Goal: Task Accomplishment & Management: Complete application form

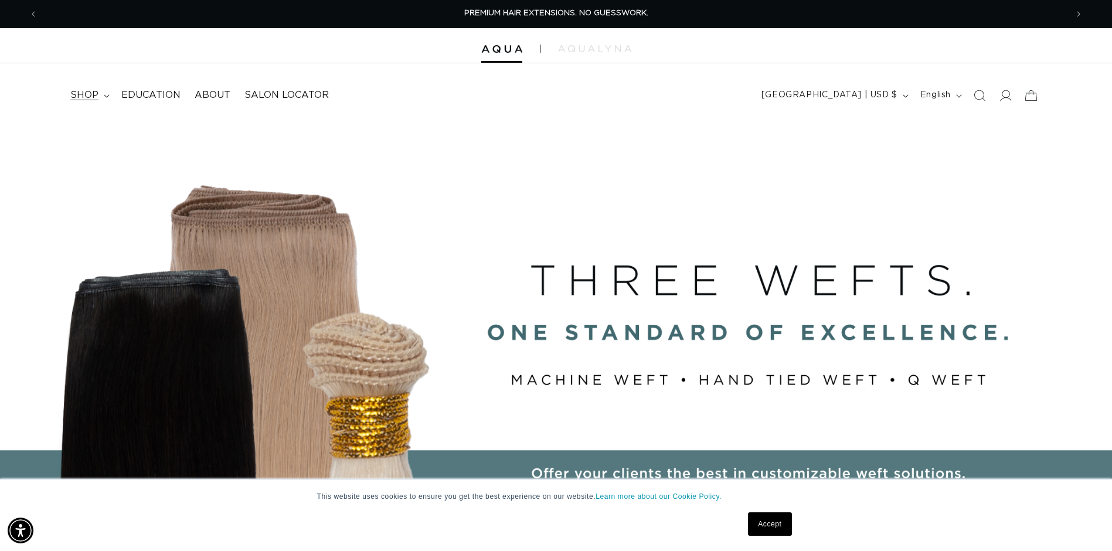
click at [93, 95] on span "shop" at bounding box center [84, 95] width 28 height 12
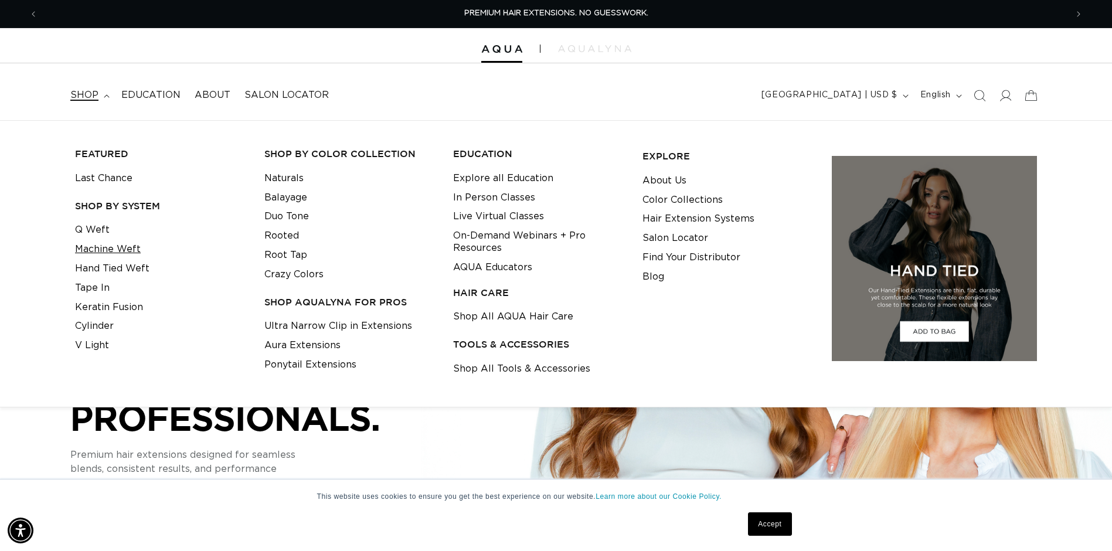
click at [127, 253] on link "Machine Weft" at bounding box center [108, 249] width 66 height 19
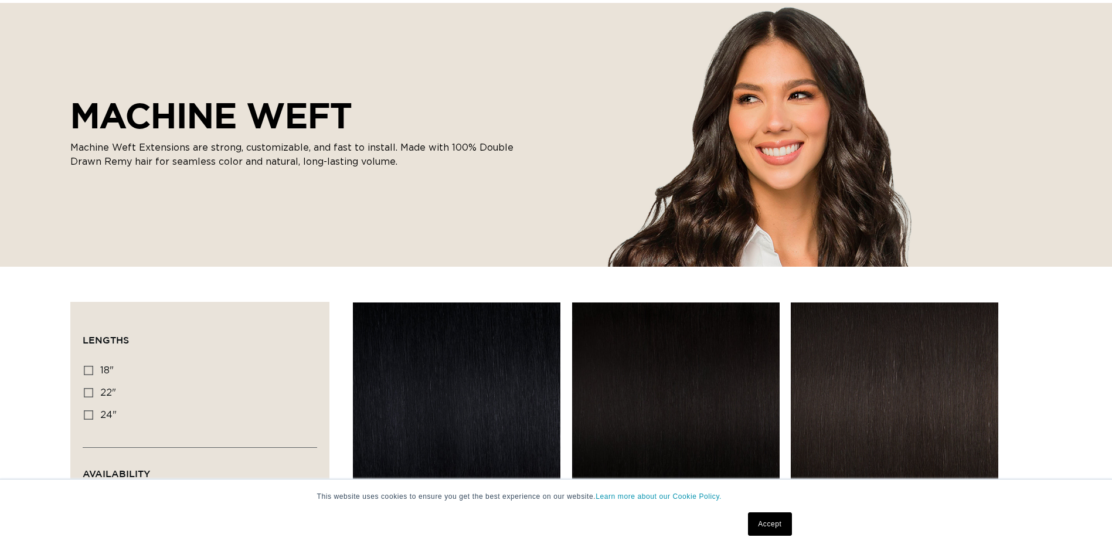
scroll to position [293, 0]
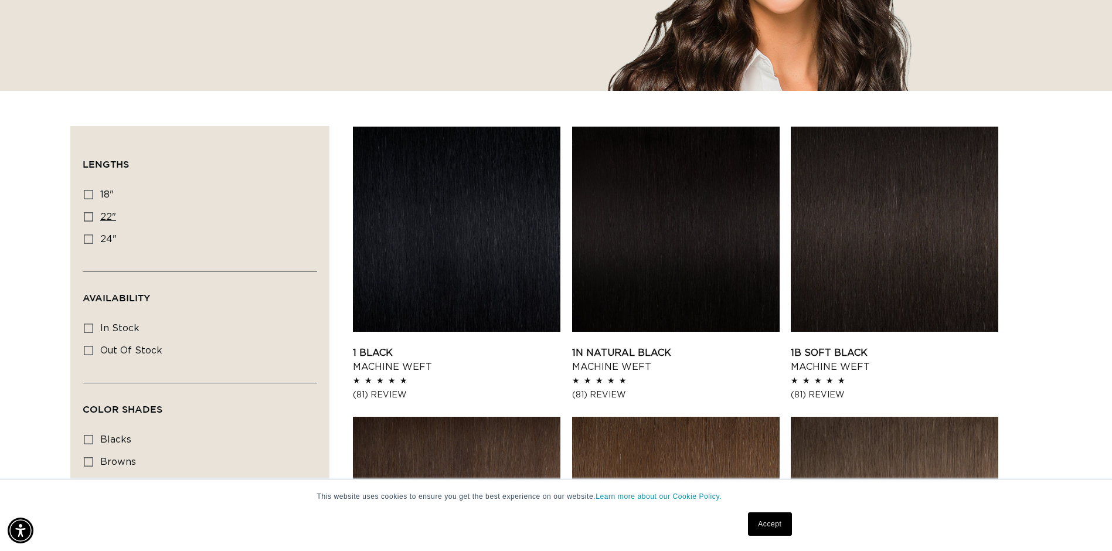
click at [87, 213] on icon at bounding box center [88, 216] width 9 height 9
click at [87, 213] on input "22" 22" (33 products)" at bounding box center [88, 216] width 9 height 9
checkbox input "true"
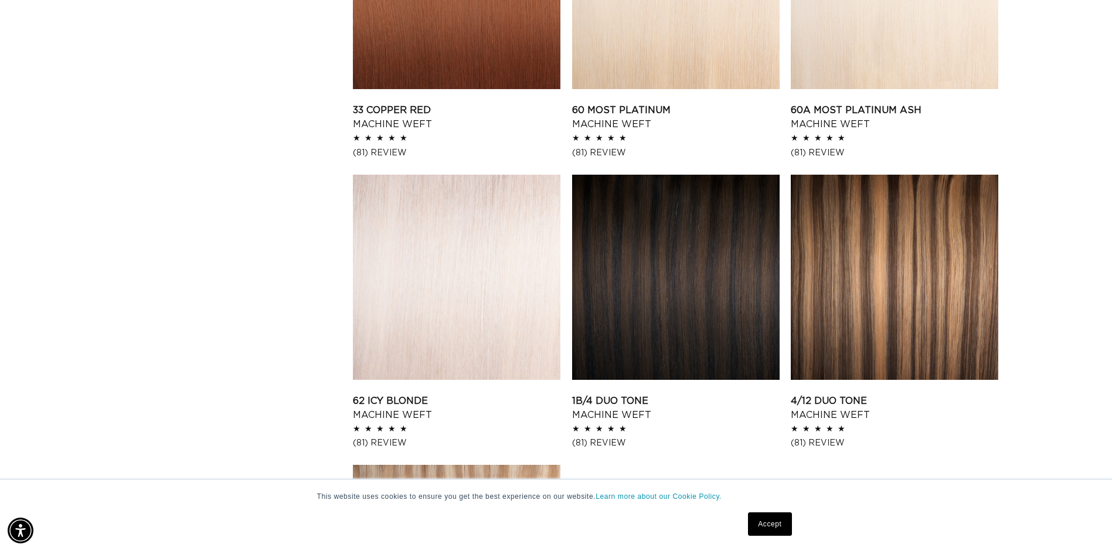
scroll to position [1348, 0]
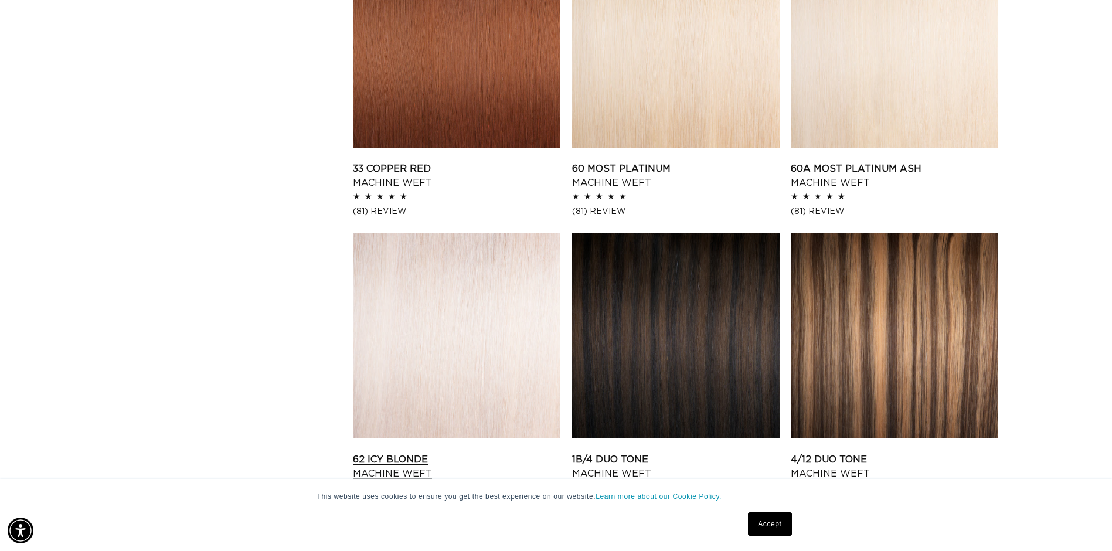
click at [540, 453] on link "62 Icy Blonde Machine Weft" at bounding box center [457, 467] width 208 height 28
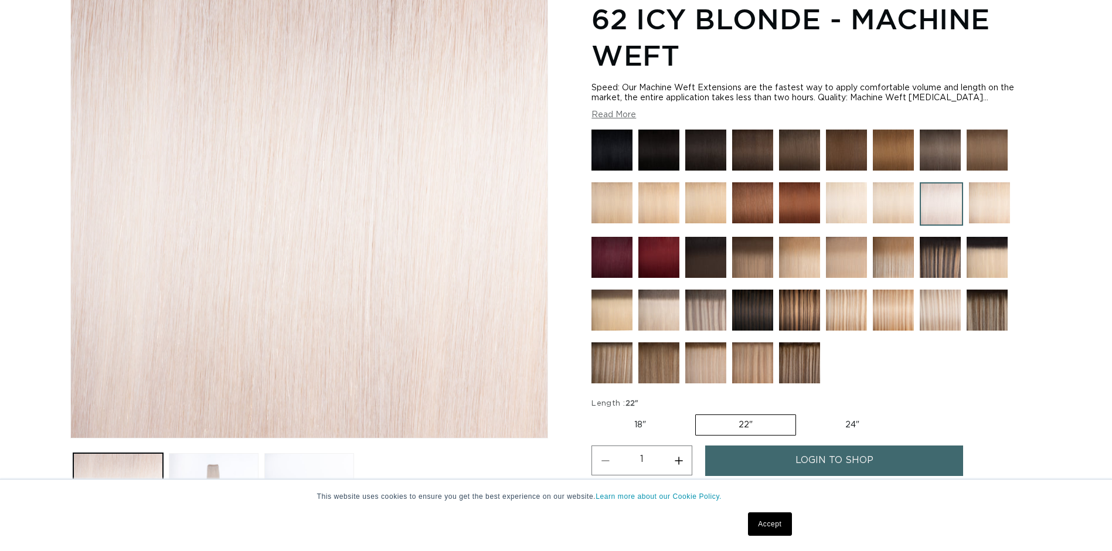
scroll to position [410, 0]
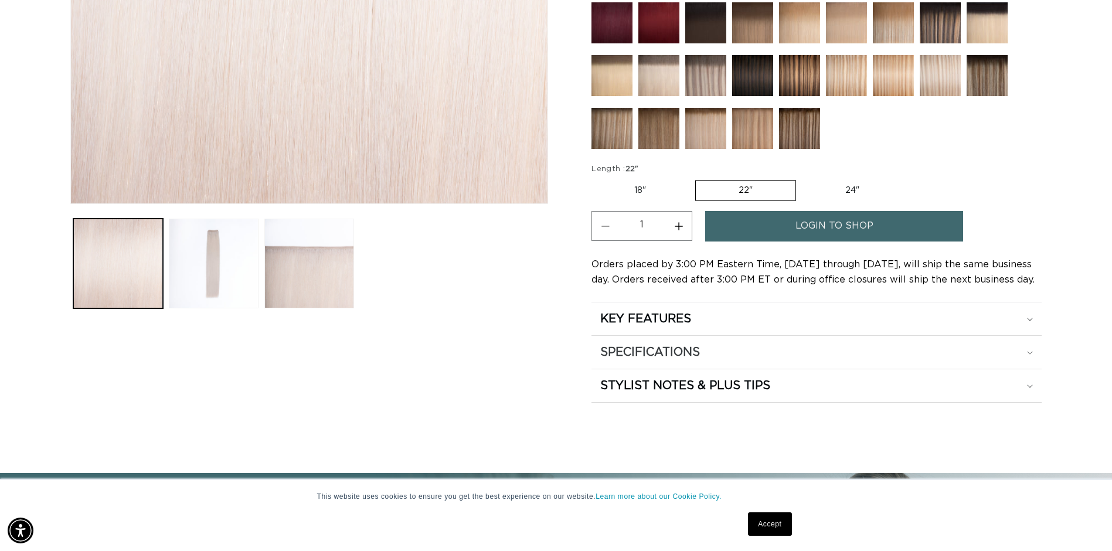
click at [1031, 356] on div "SPECIFICATIONS" at bounding box center [816, 352] width 433 height 15
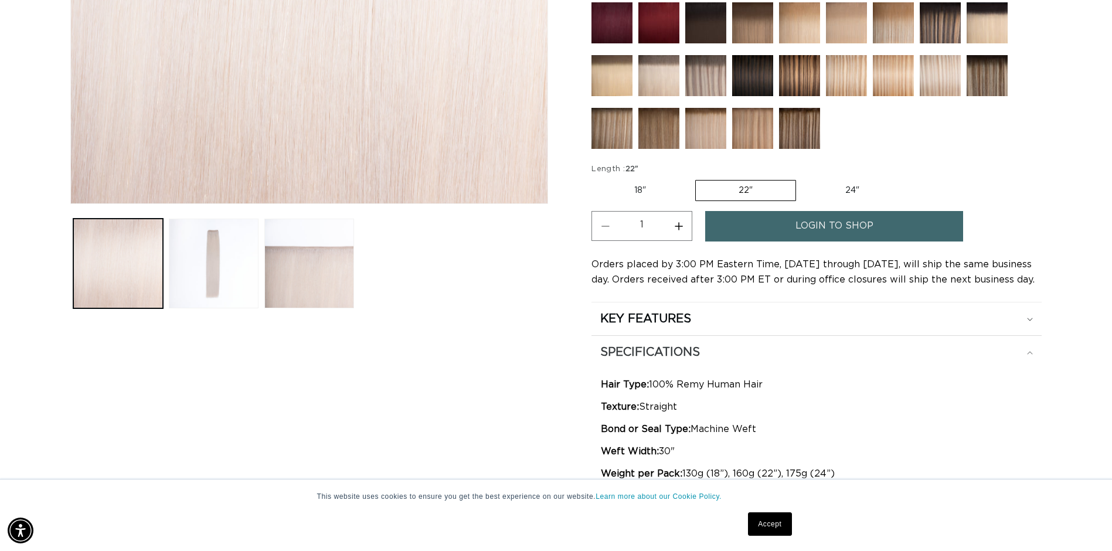
scroll to position [528, 0]
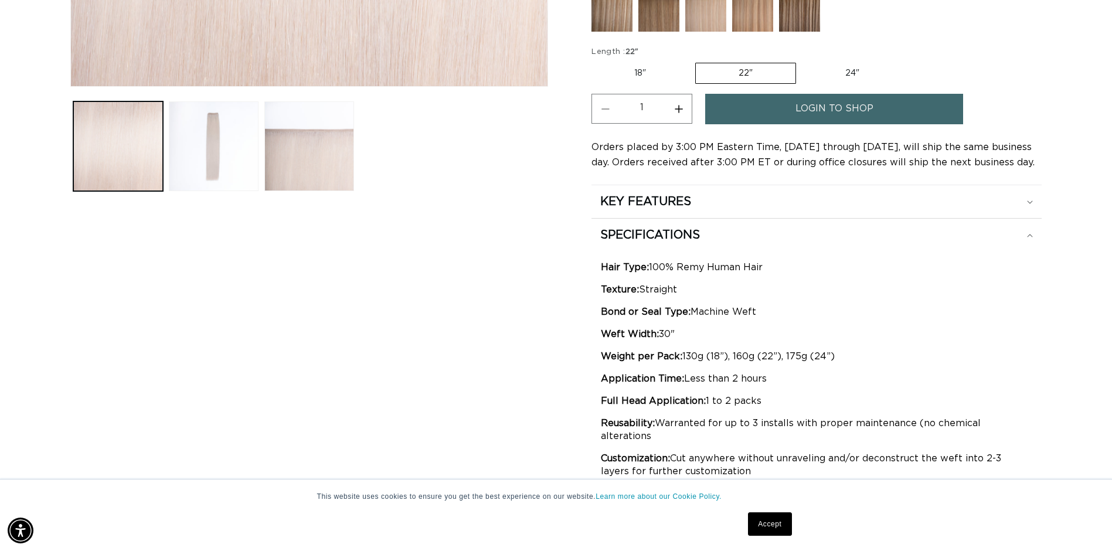
click at [869, 104] on span "login to shop" at bounding box center [835, 109] width 78 height 30
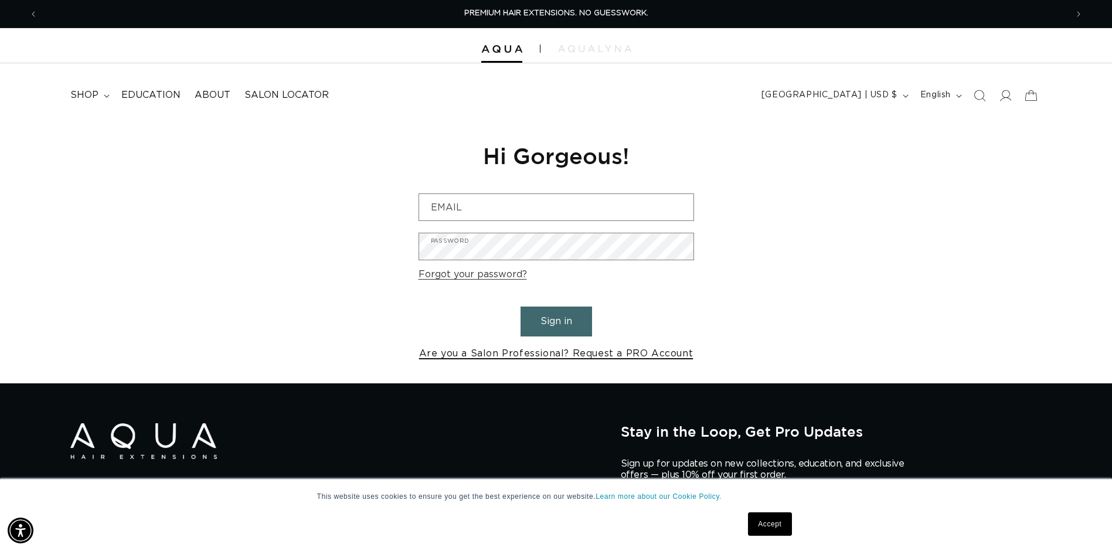
click at [677, 352] on link "Are you a Salon Professional? Request a PRO Account" at bounding box center [556, 353] width 274 height 17
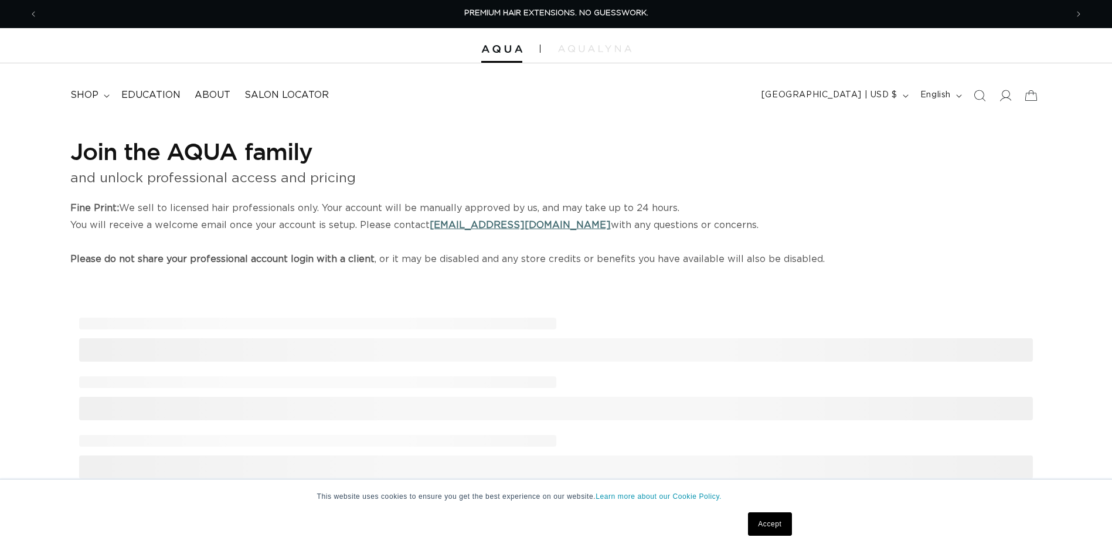
select select "US"
select select "[GEOGRAPHIC_DATA]"
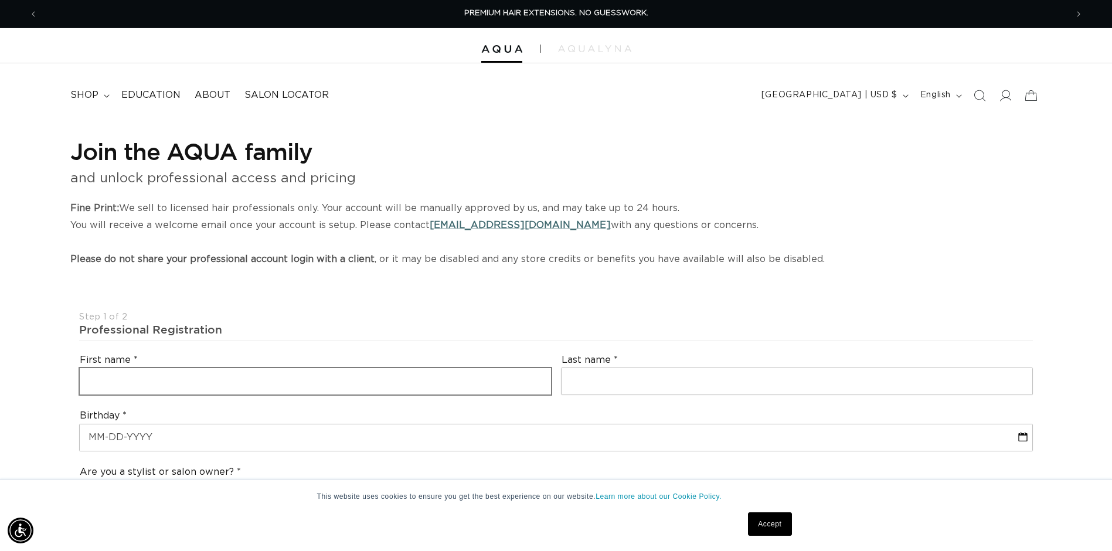
scroll to position [117, 0]
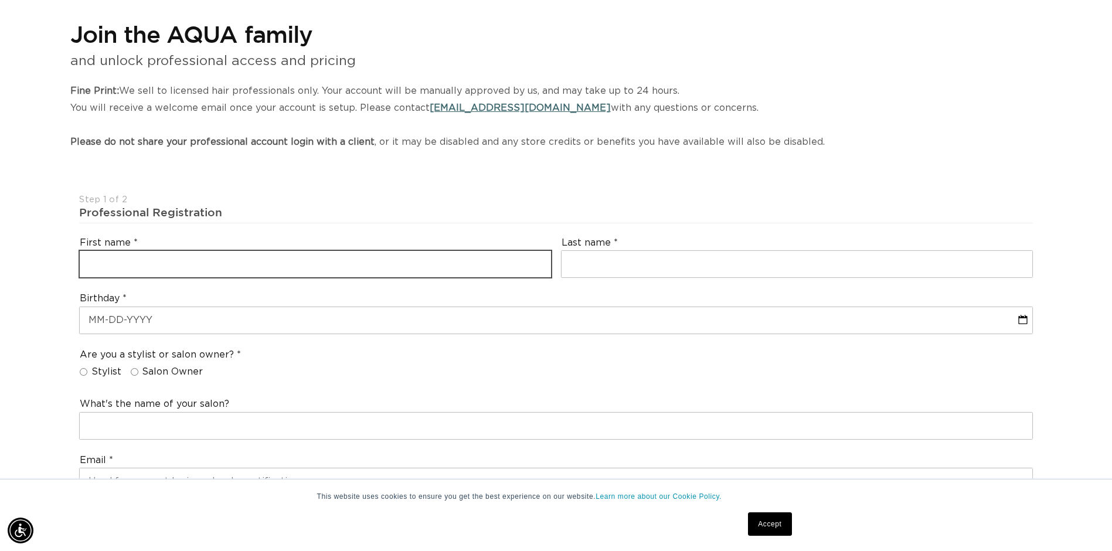
click at [280, 254] on input "text" at bounding box center [315, 264] width 471 height 26
type input "[PERSON_NAME]"
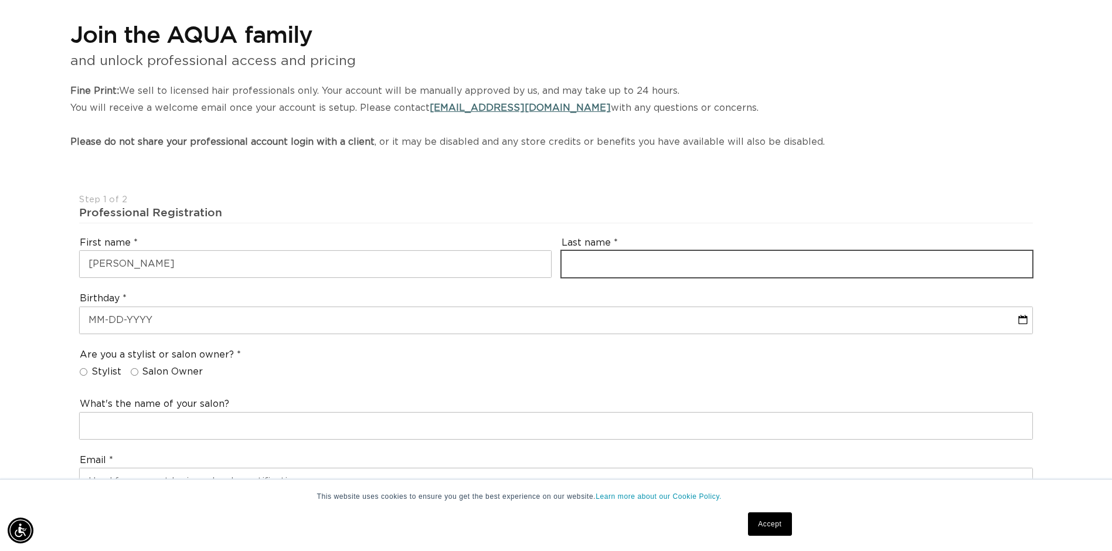
click at [899, 255] on input "text" at bounding box center [797, 264] width 471 height 26
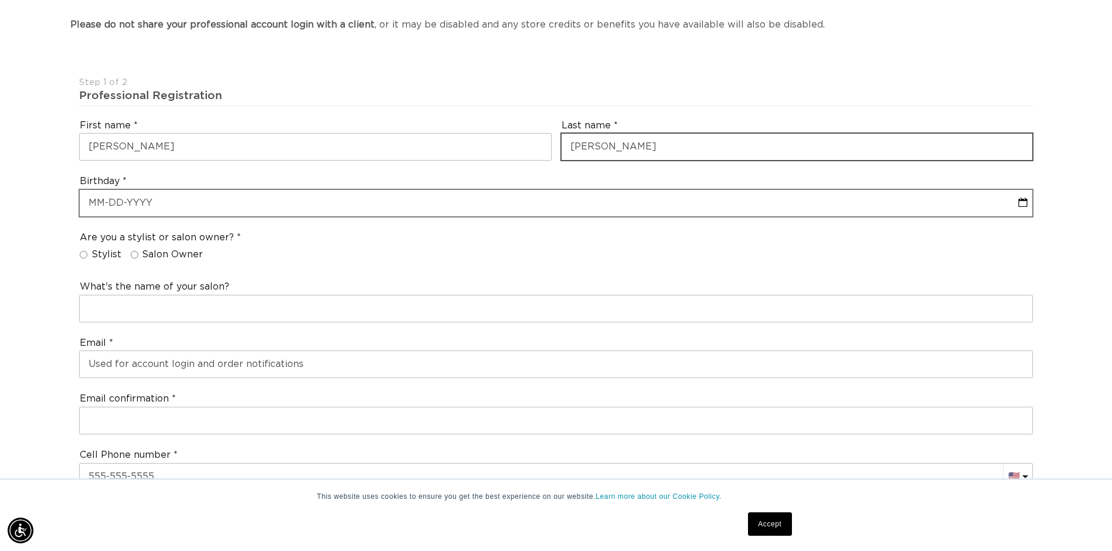
type input "[PERSON_NAME]"
click at [177, 198] on input "text" at bounding box center [556, 203] width 953 height 26
select select "8"
select select "2025"
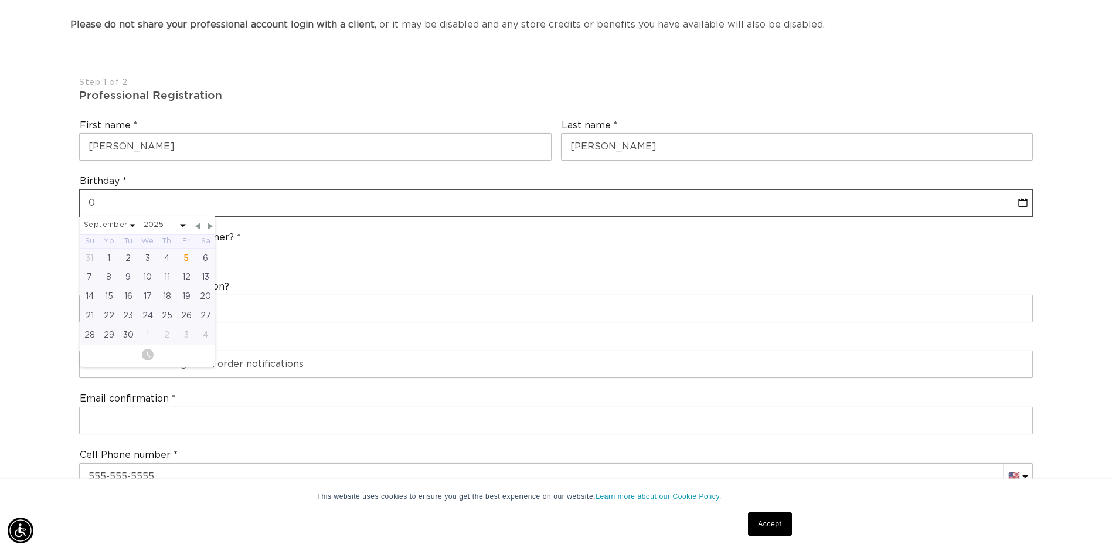
type input "03"
select select "8"
select select "2025"
type input "03/"
select select "8"
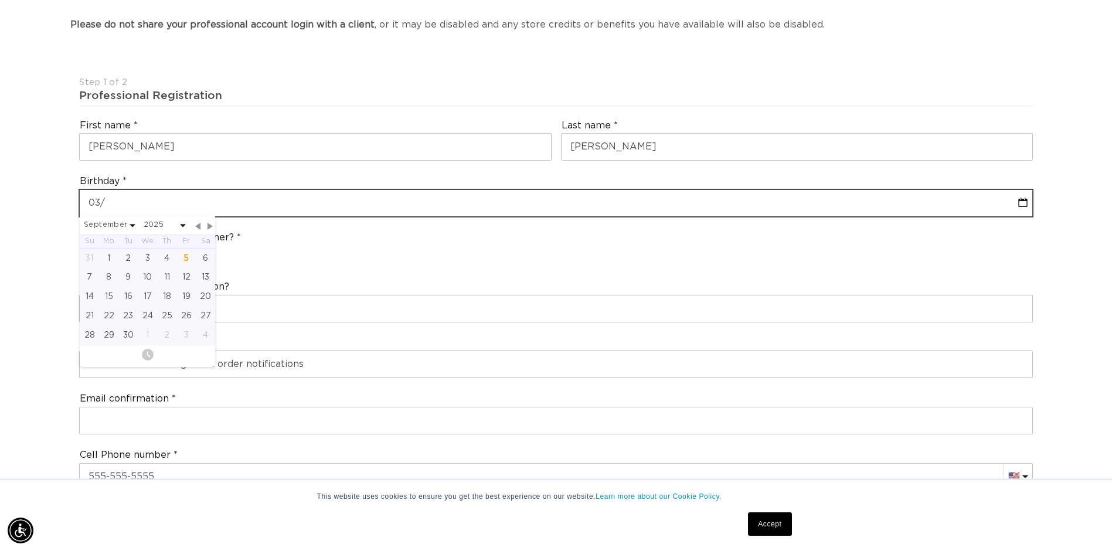
select select "2025"
type input "03/0"
select select "8"
select select "2025"
type input "03/07"
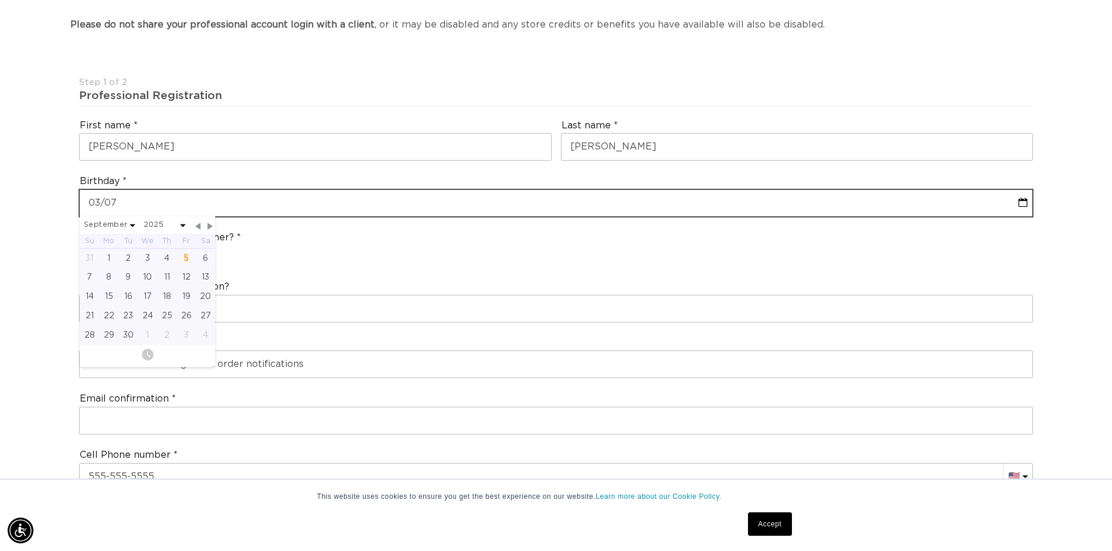
select select "8"
select select "2025"
type input "03/07/"
select select "8"
select select "2025"
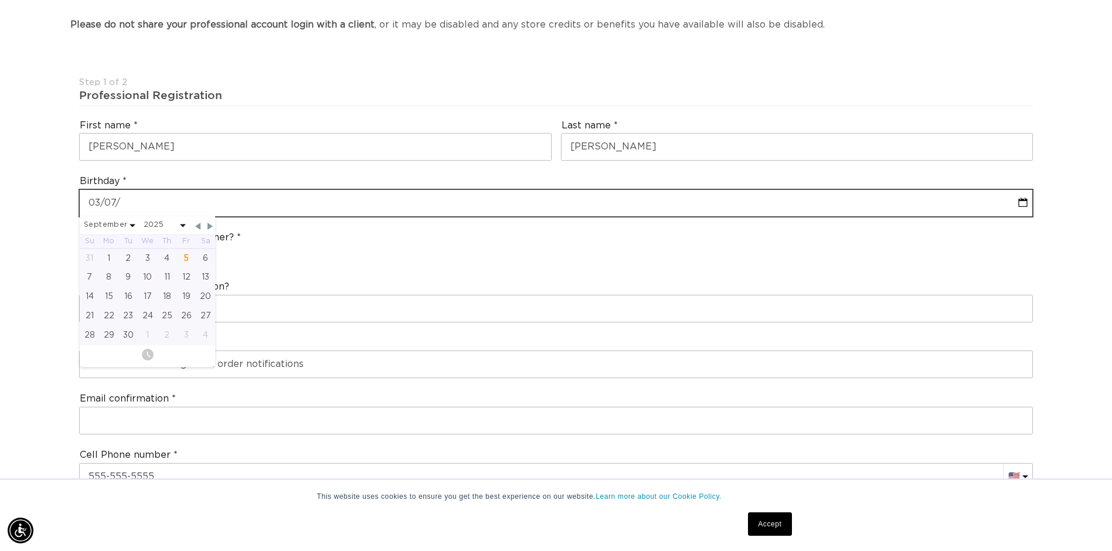
type input "03/07/8"
select select "8"
select select "2025"
type input "[DATE]"
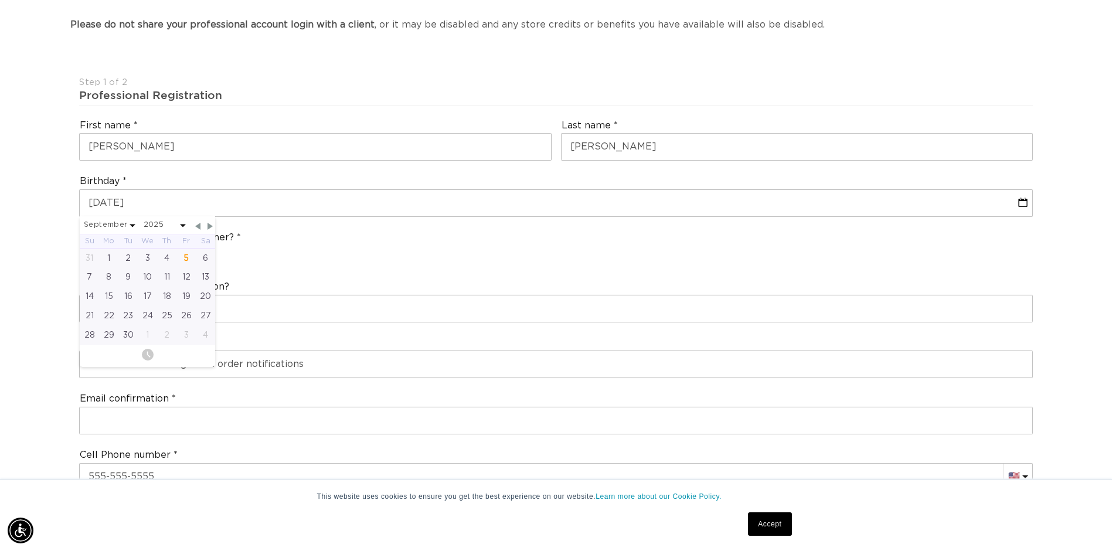
click at [184, 225] on span at bounding box center [183, 225] width 6 height 3
click at [181, 223] on select "2045 2044 2043 2042 2041 2040 2039 2038 2037 2036 2035 2034 2033 2032 2031 2030…" at bounding box center [165, 225] width 42 height 15
select select "8"
select select "1988"
click at [131, 224] on span at bounding box center [133, 225] width 6 height 3
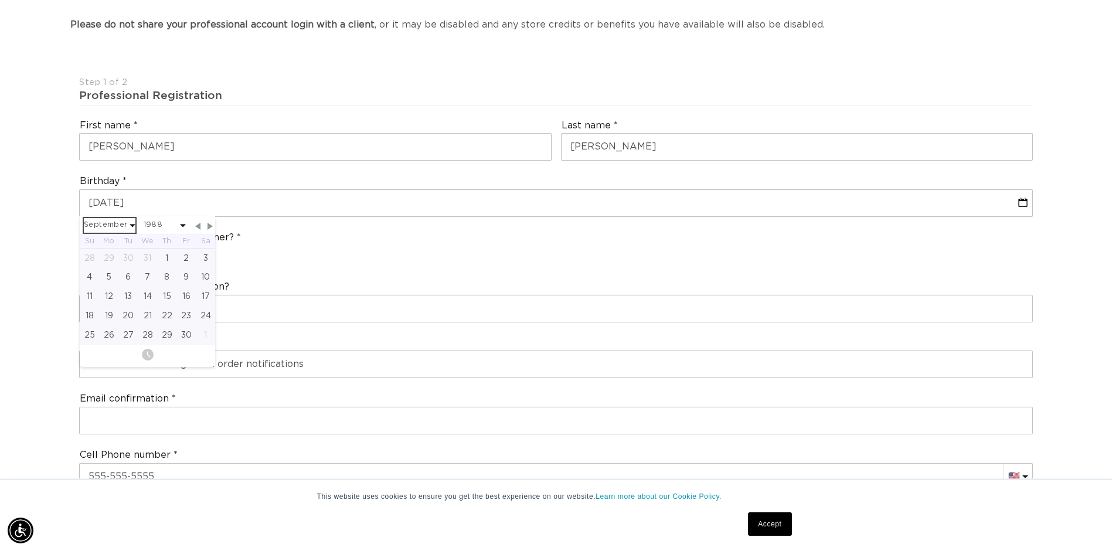
click at [126, 223] on select "January February March April May June July August September October November De…" at bounding box center [110, 225] width 52 height 15
select select "2"
select select "1988"
click at [111, 276] on div "7" at bounding box center [108, 277] width 19 height 19
type input "[DATE]"
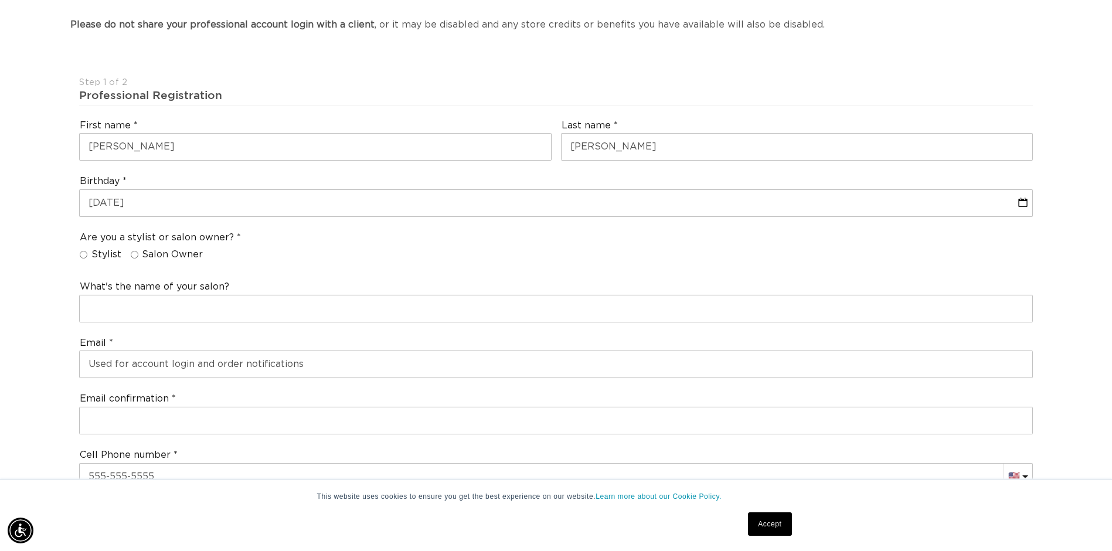
click at [79, 251] on div "Are you a stylist or salon owner? Stylist Salon Owner" at bounding box center [555, 248] width 963 height 45
click at [81, 253] on input "Stylist" at bounding box center [84, 255] width 8 height 8
radio input "true"
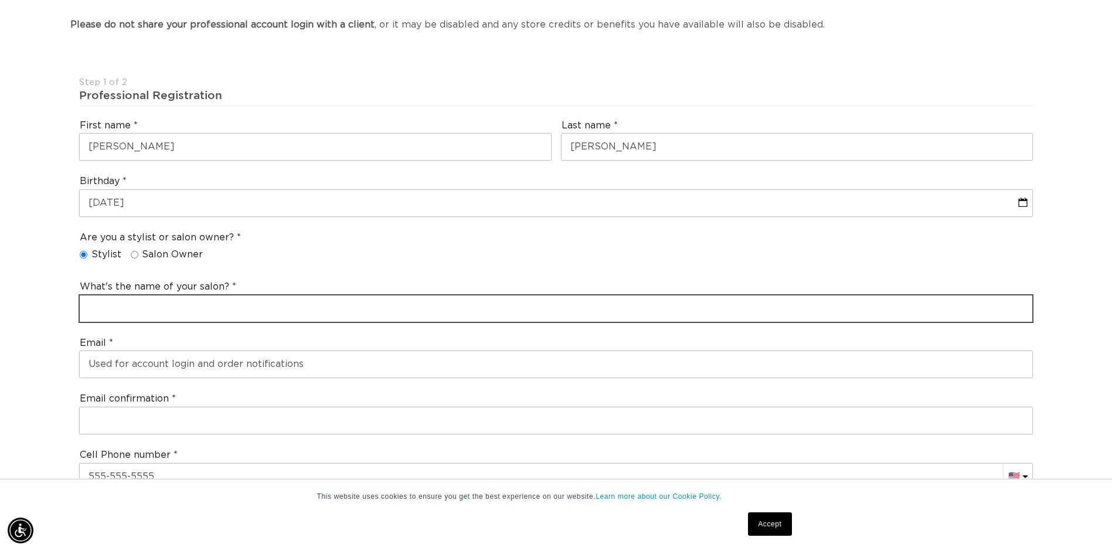
drag, startPoint x: 124, startPoint y: 302, endPoint x: 134, endPoint y: 310, distance: 12.5
click at [126, 304] on input "text" at bounding box center [556, 308] width 953 height 26
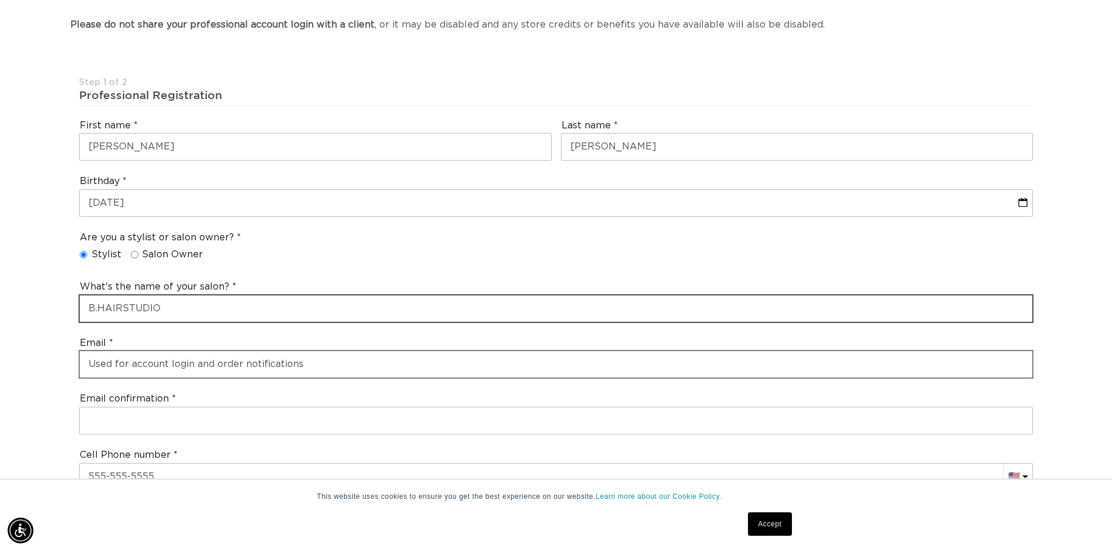
type input "B.HAIRSTUDIO"
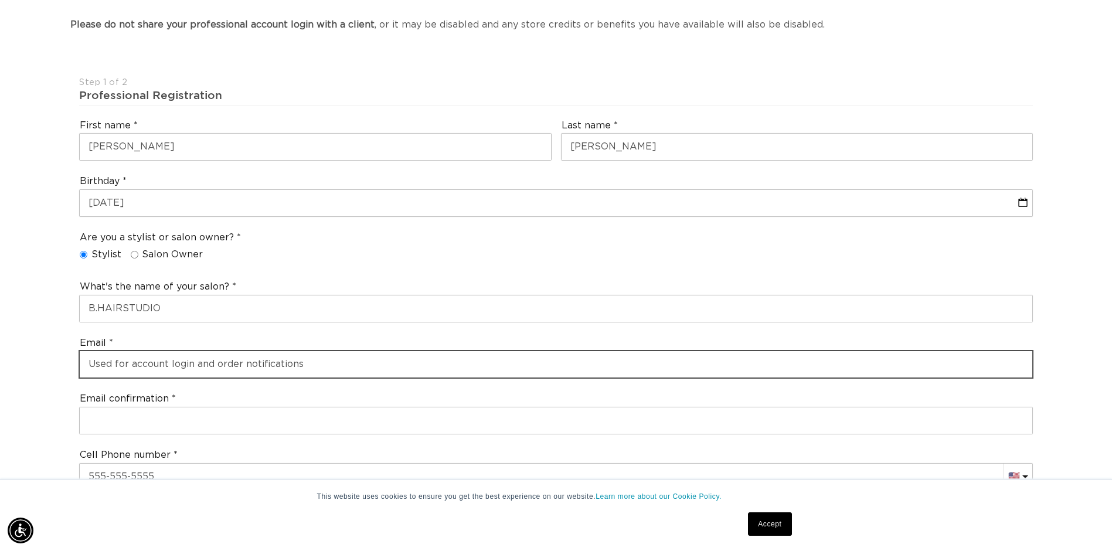
click at [347, 359] on input "email" at bounding box center [556, 364] width 953 height 26
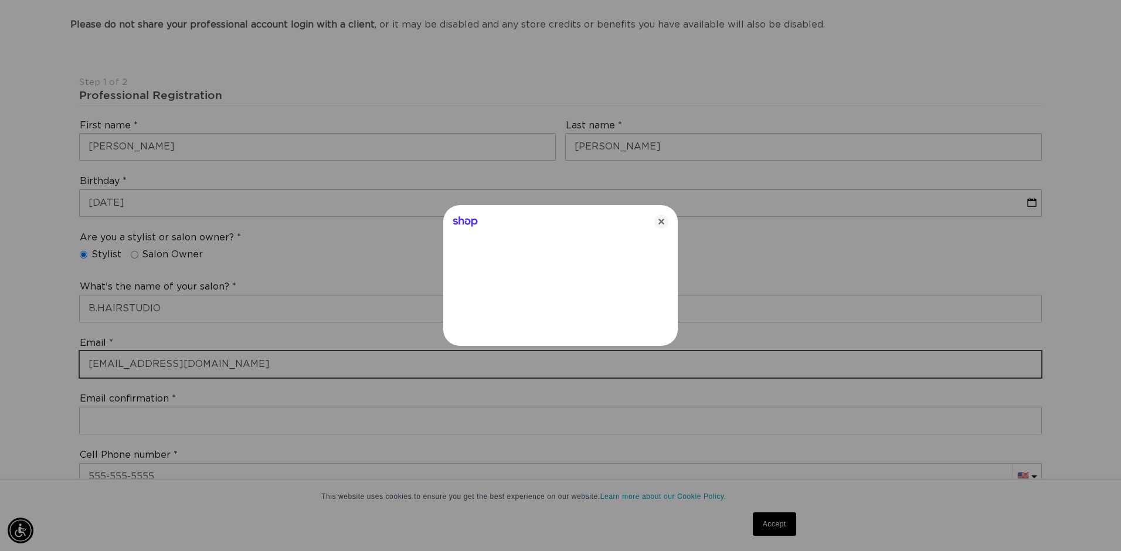
type input "[EMAIL_ADDRESS][DOMAIN_NAME]"
click at [656, 220] on icon "Close" at bounding box center [661, 222] width 14 height 14
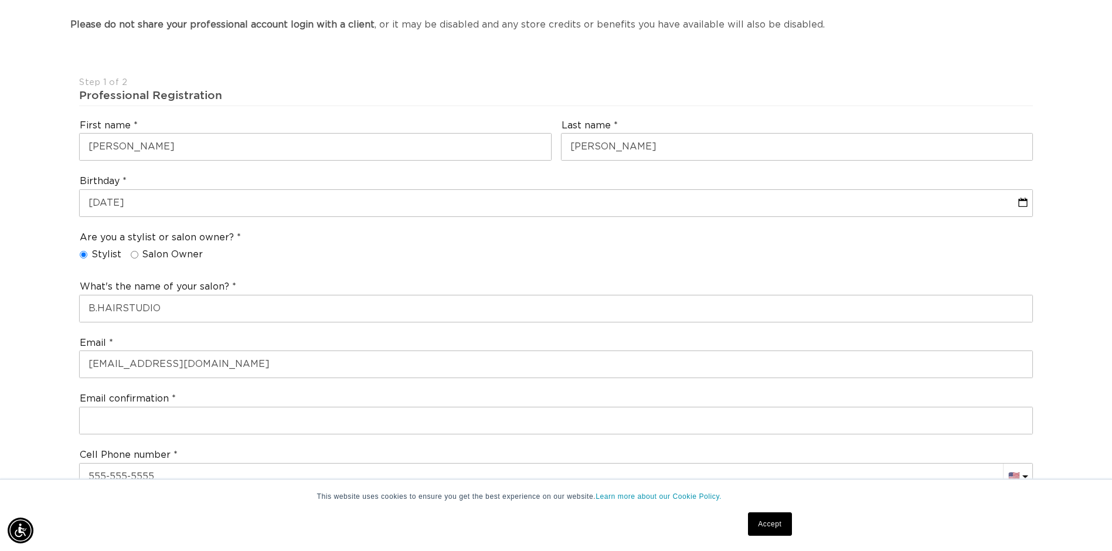
scroll to position [410, 0]
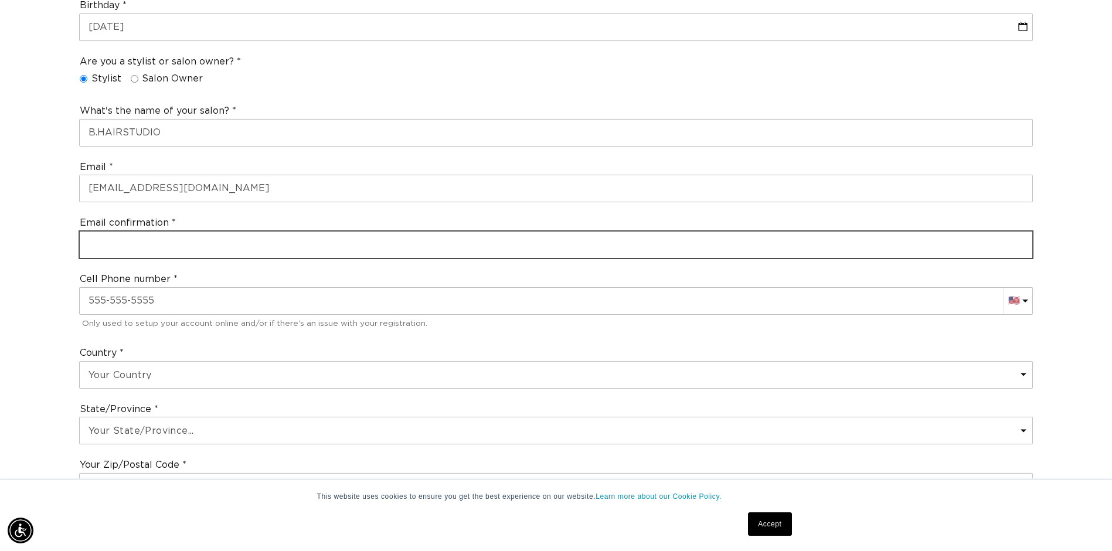
drag, startPoint x: 154, startPoint y: 240, endPoint x: 253, endPoint y: 225, distance: 100.8
click at [155, 240] on input "email" at bounding box center [556, 245] width 953 height 26
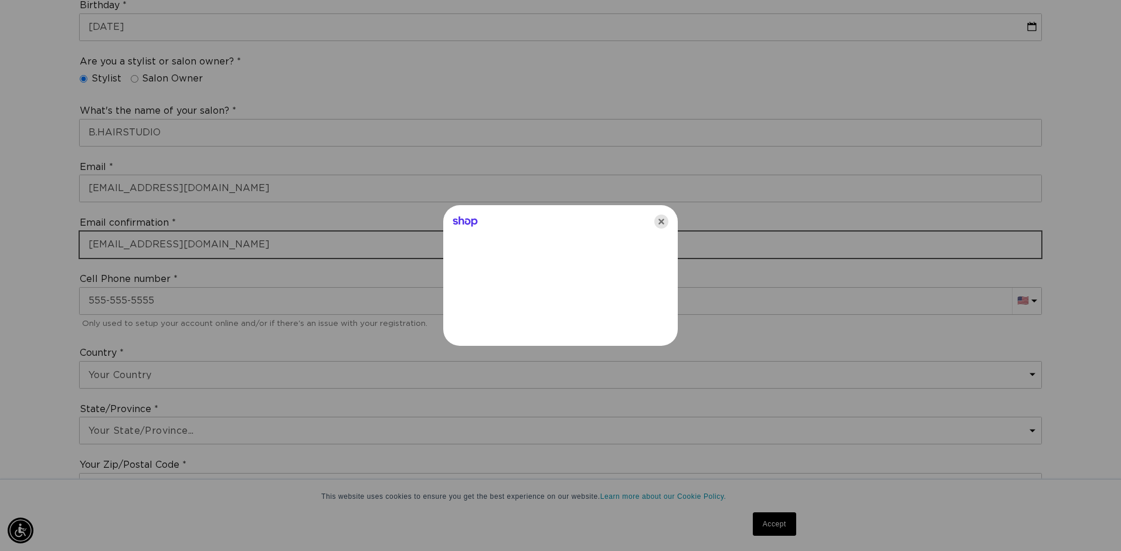
type input "[EMAIL_ADDRESS][DOMAIN_NAME]"
click at [657, 225] on icon "Close" at bounding box center [661, 222] width 14 height 14
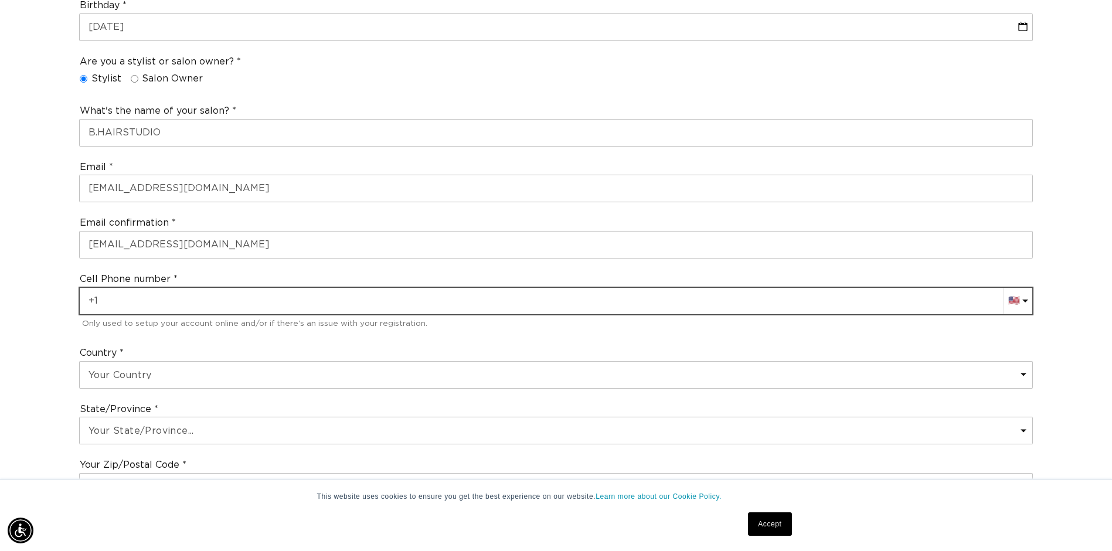
click at [266, 298] on input "+1" at bounding box center [556, 301] width 953 height 26
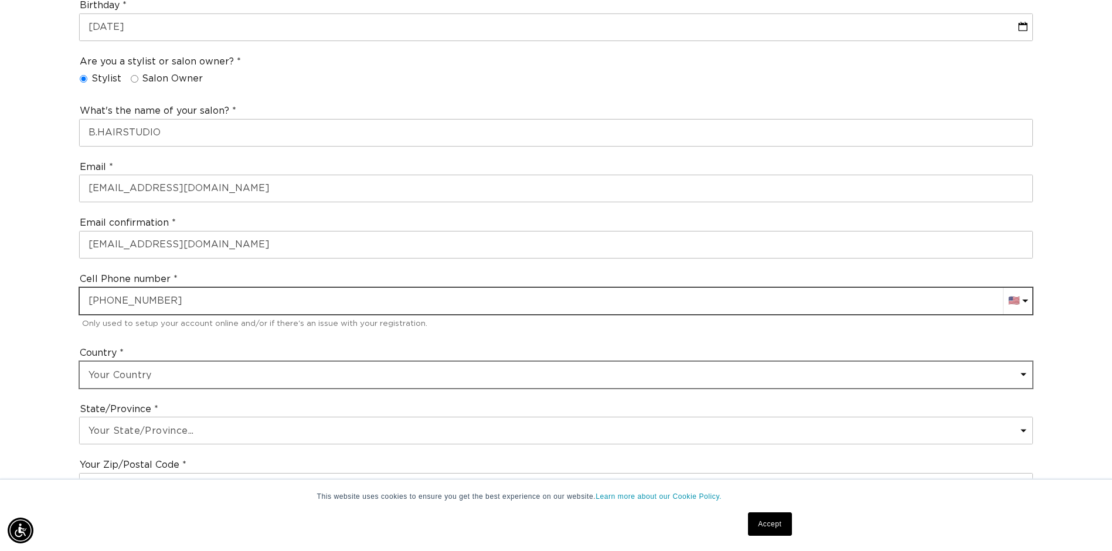
scroll to position [586, 0]
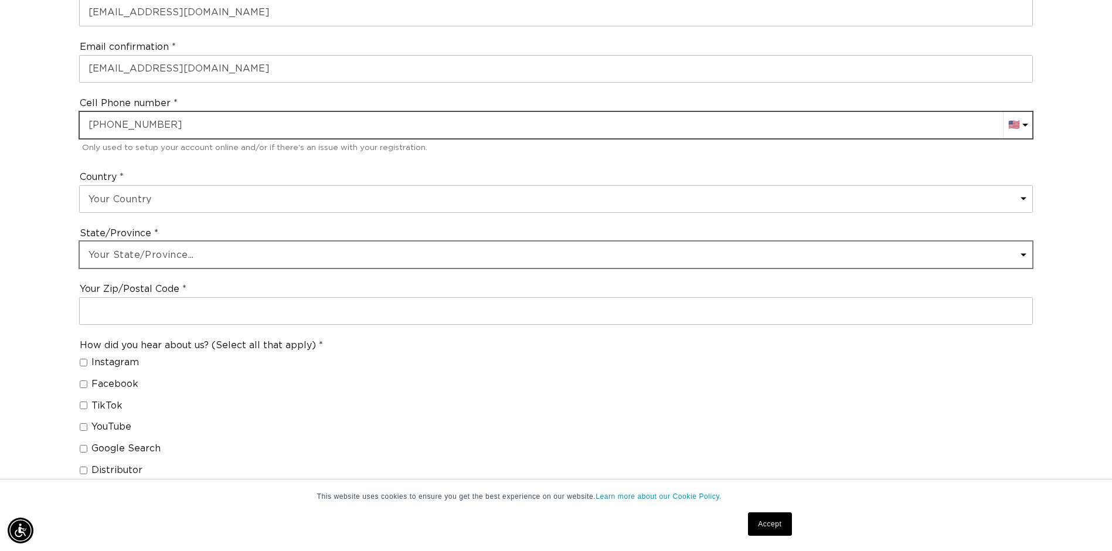
type input "[PHONE_NUMBER]"
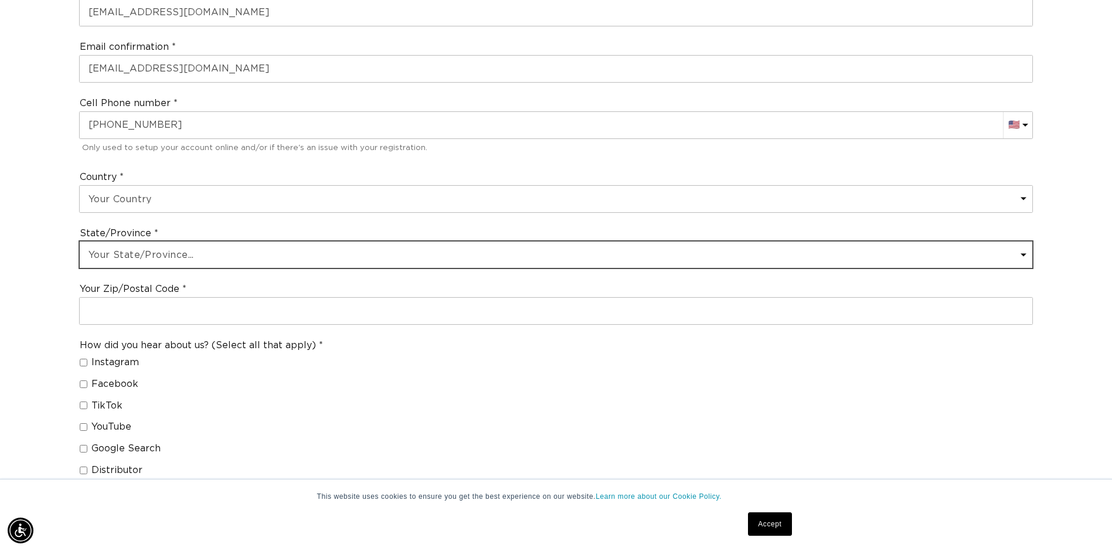
click at [243, 252] on select "Your State/Province... [US_STATE] [US_STATE] [US_STATE] [US_STATE] [US_STATE] […" at bounding box center [556, 255] width 953 height 26
select select "[US_STATE]"
click at [80, 242] on select "Your State/Province... [US_STATE] [US_STATE] [US_STATE] [US_STATE] [US_STATE] […" at bounding box center [556, 255] width 953 height 26
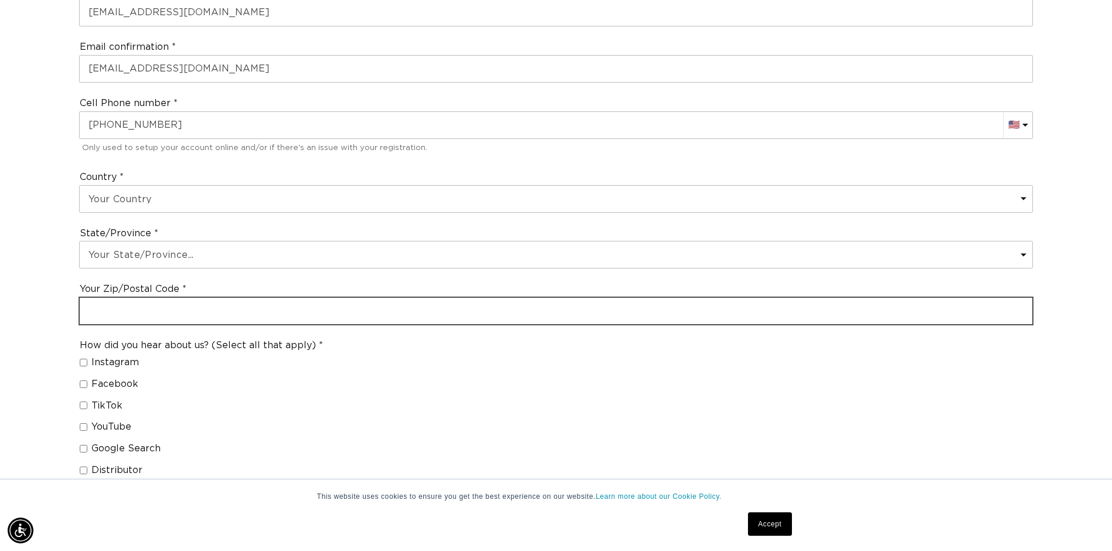
click at [153, 311] on input "text" at bounding box center [556, 311] width 953 height 26
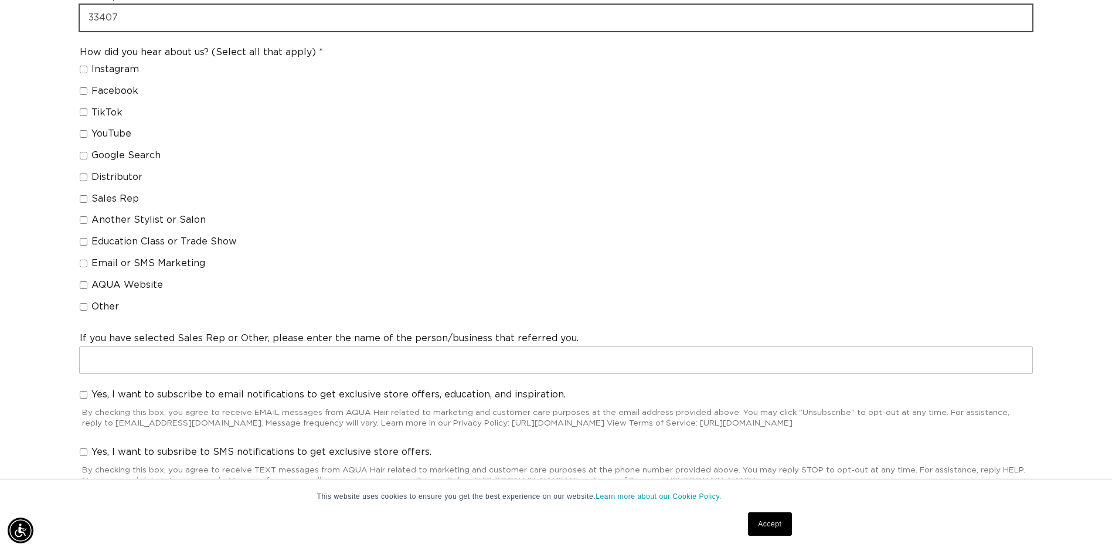
scroll to position [821, 0]
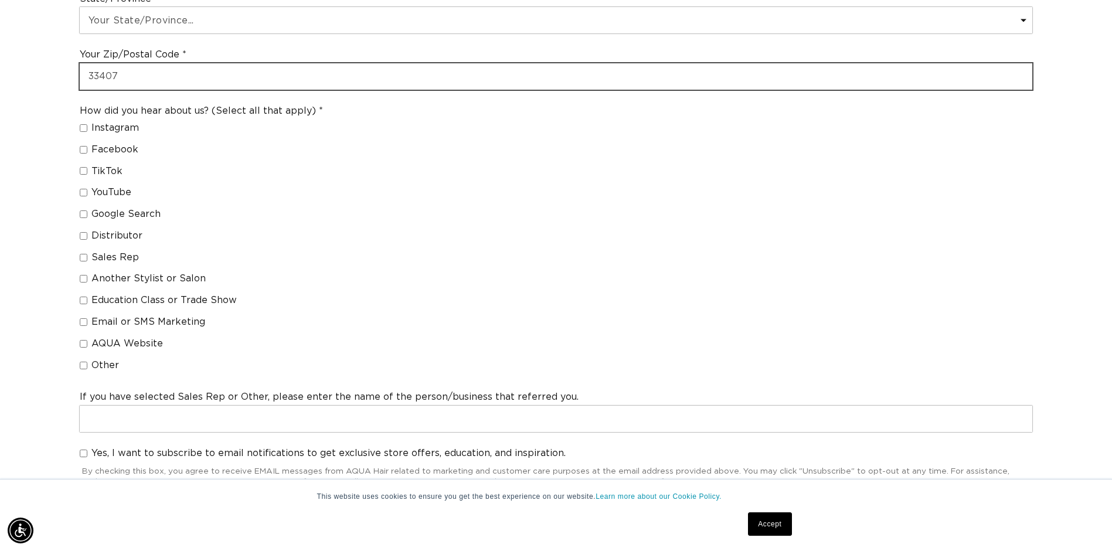
type input "33407"
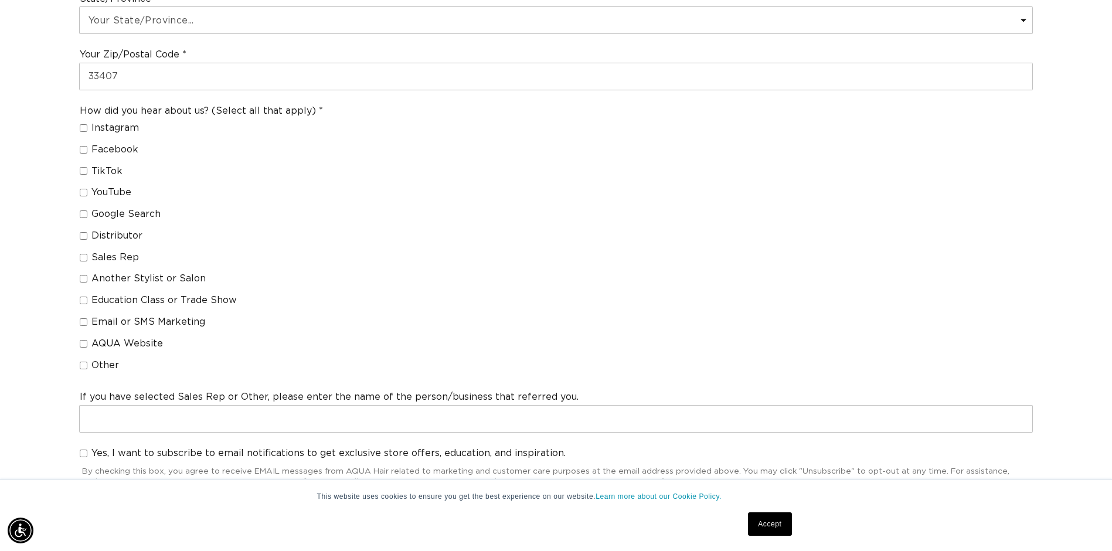
click at [84, 341] on input "AQUA Website" at bounding box center [84, 344] width 8 height 8
checkbox input "true"
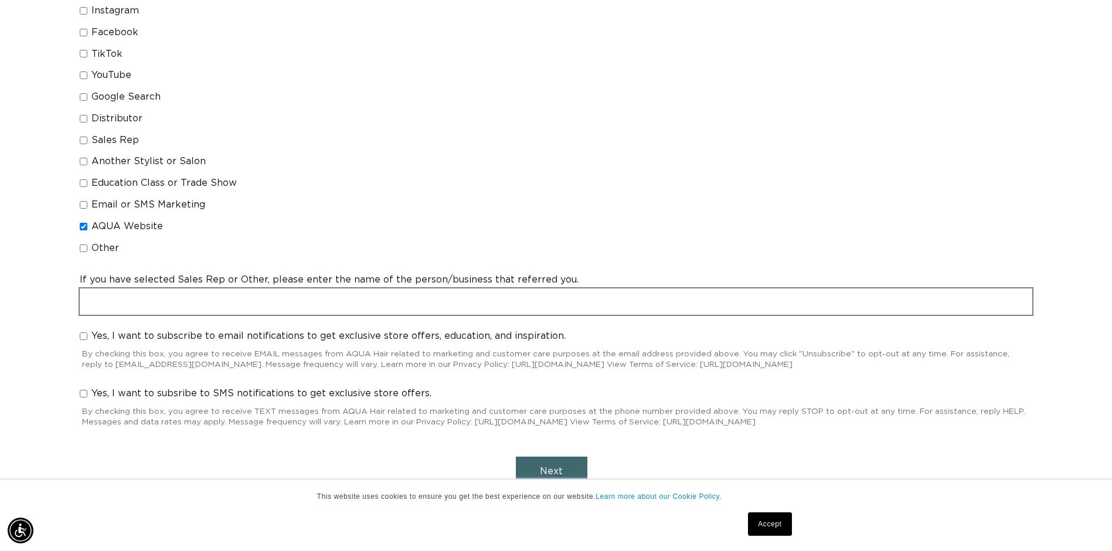
scroll to position [1055, 0]
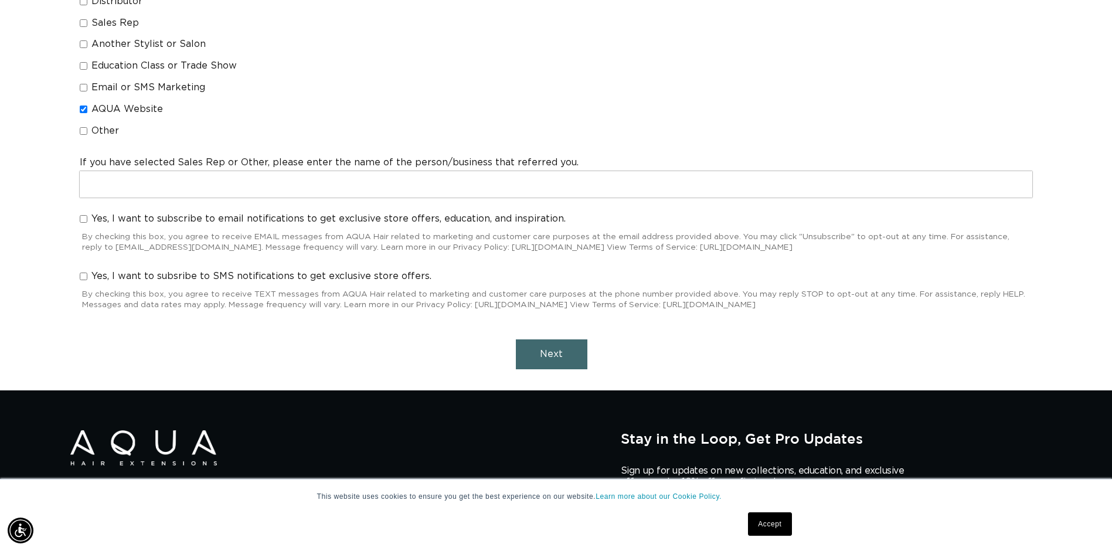
click at [83, 222] on input "Yes, I want to subscribe to email notifications to get exclusive store offers, …" at bounding box center [84, 219] width 8 height 8
checkbox input "true"
click at [559, 360] on button "Next" at bounding box center [552, 354] width 72 height 30
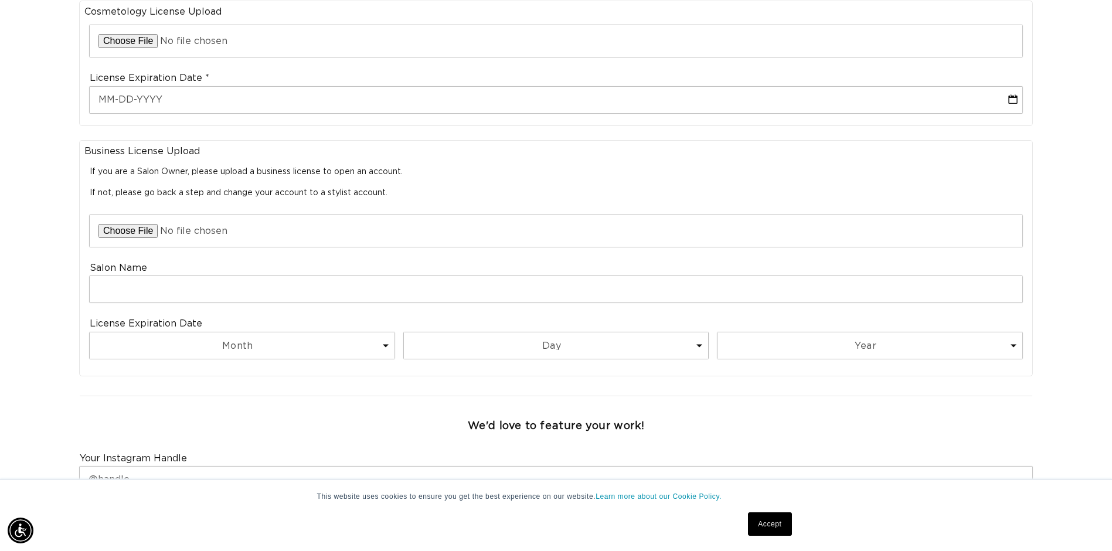
scroll to position [278, 0]
